Goal: Navigation & Orientation: Find specific page/section

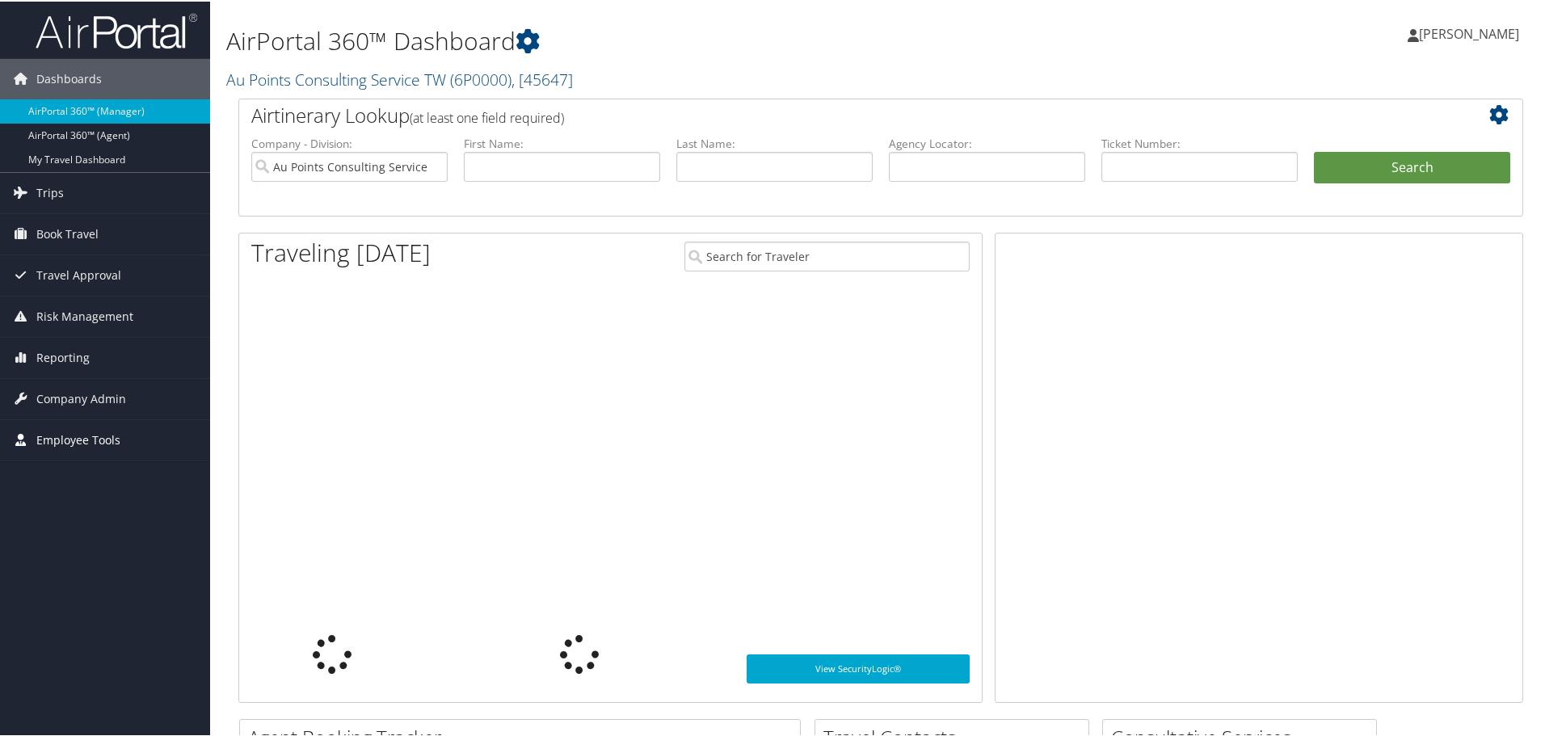
click at [101, 436] on span "Employee Tools" at bounding box center [78, 438] width 84 height 40
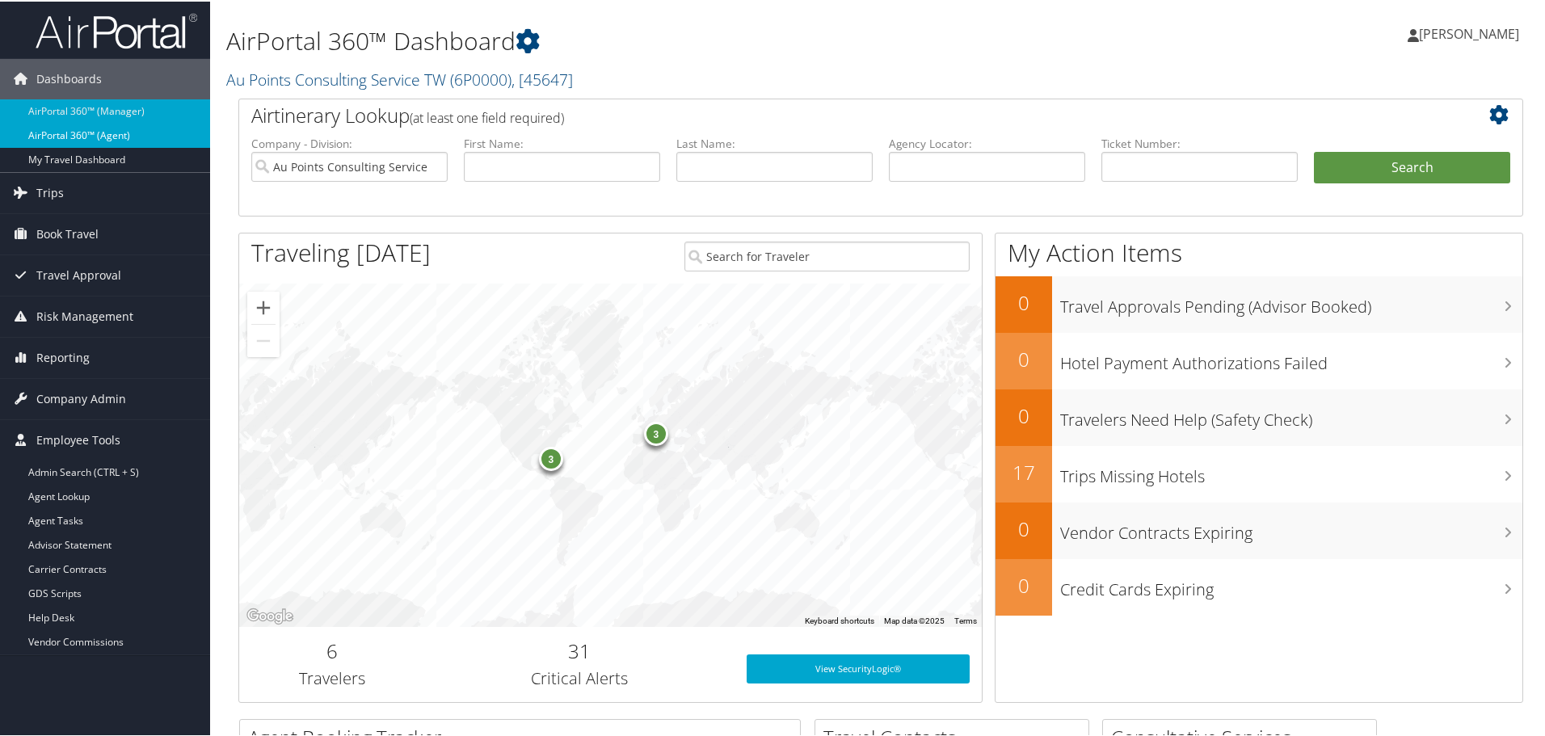
click at [94, 131] on link "AirPortal 360™ (Agent)" at bounding box center [105, 134] width 210 height 24
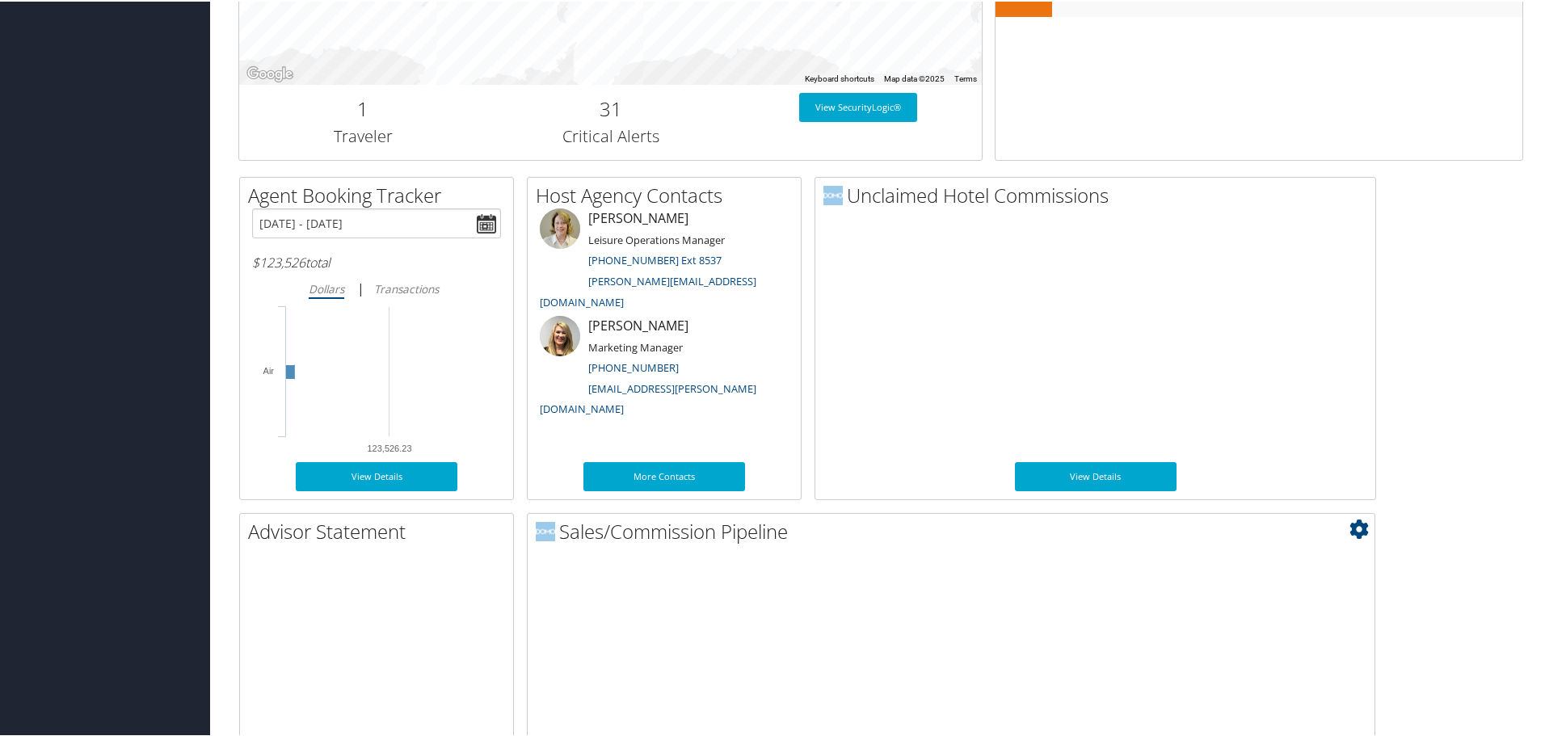
scroll to position [788, 0]
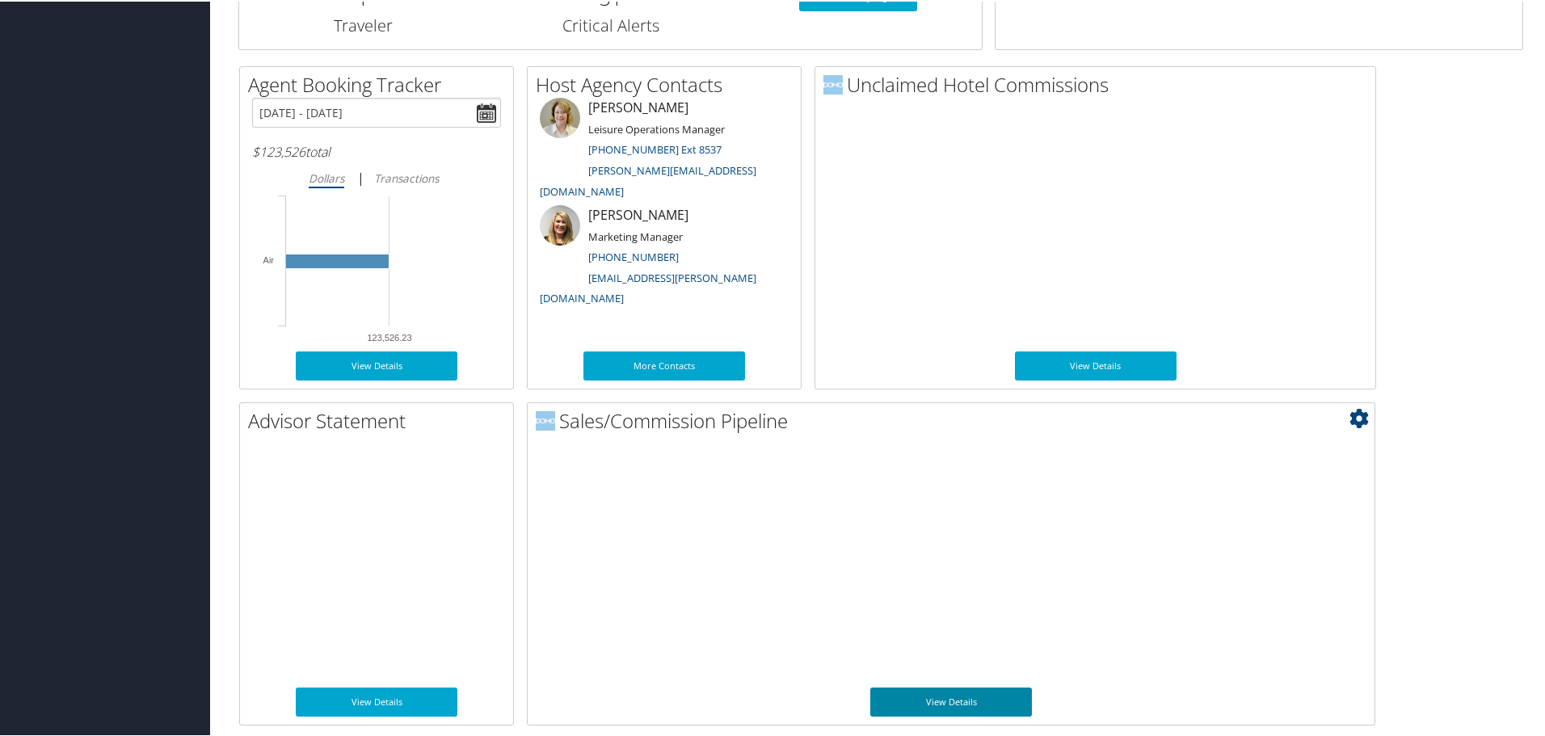
click at [893, 702] on link "View Details" at bounding box center [951, 700] width 162 height 29
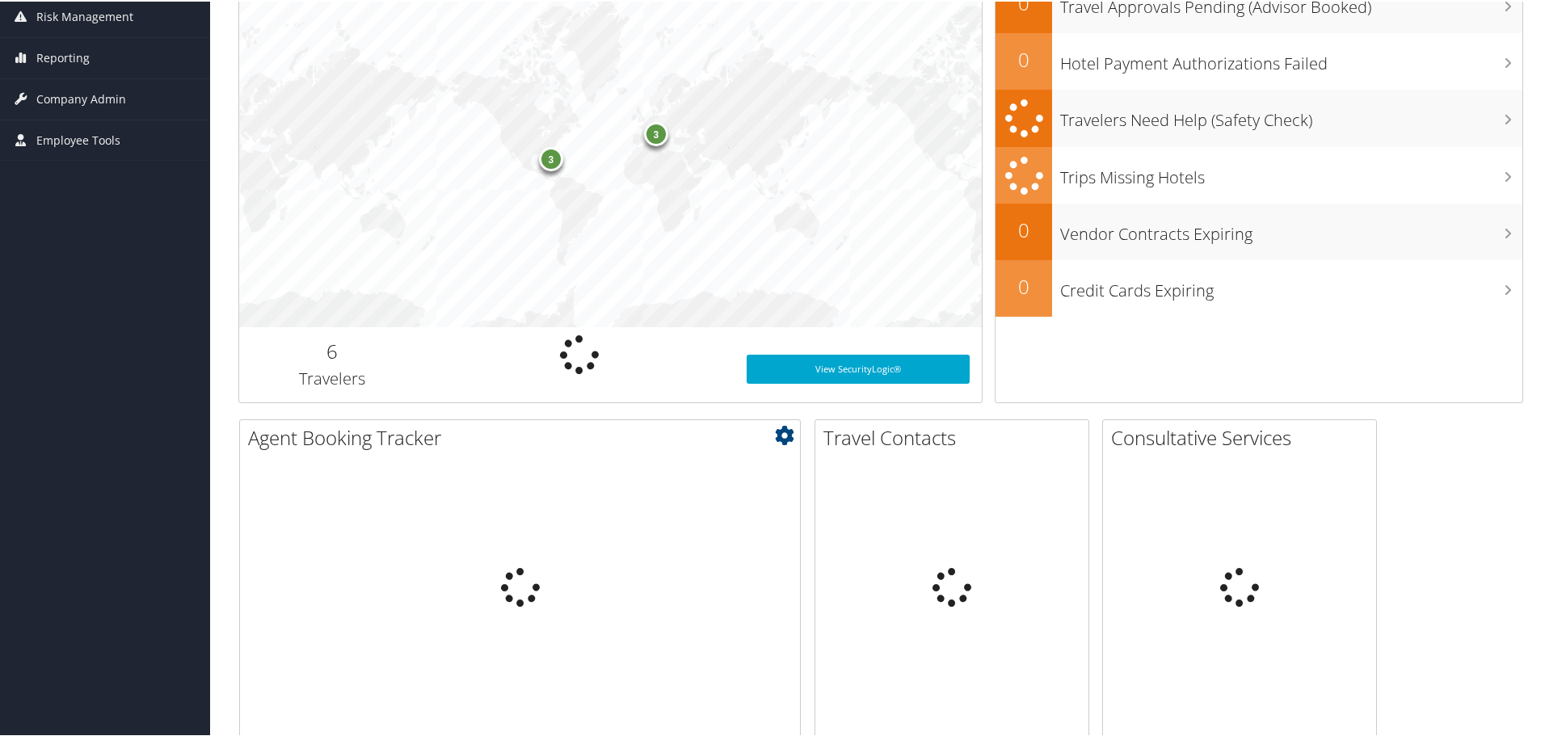
scroll to position [566, 0]
